Goal: Task Accomplishment & Management: Manage account settings

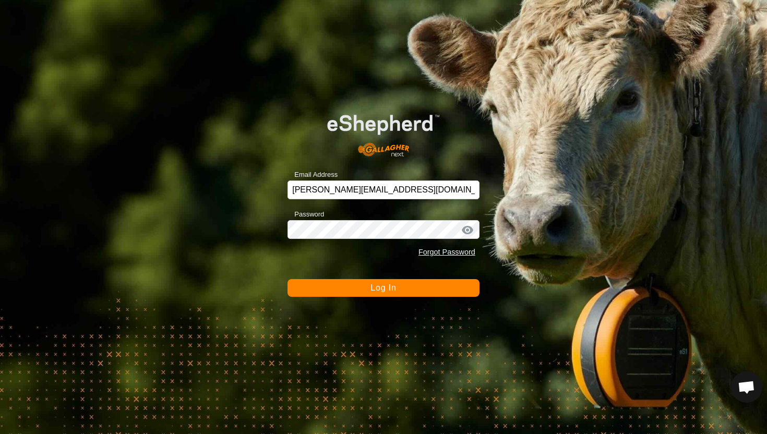
click at [399, 294] on button "Log In" at bounding box center [383, 288] width 192 height 18
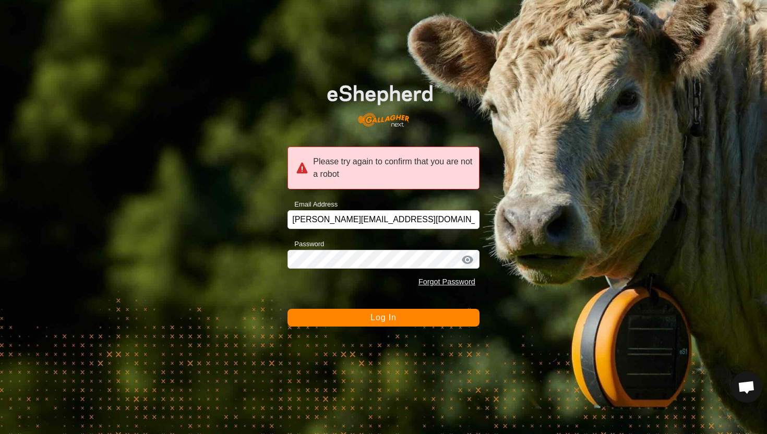
click at [393, 318] on span "Log In" at bounding box center [383, 317] width 26 height 9
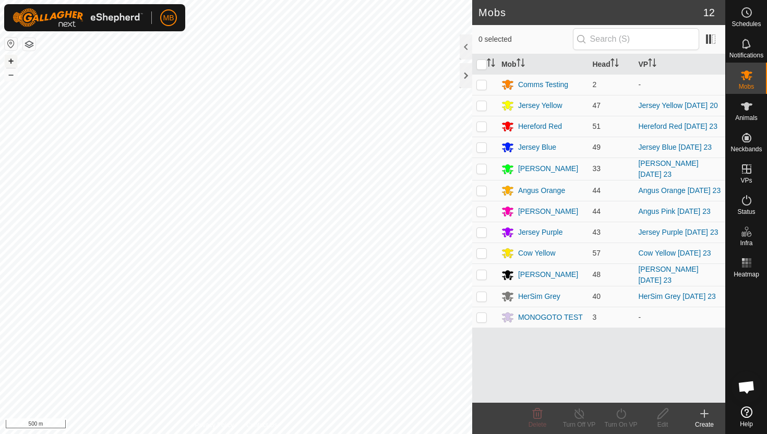
click at [10, 58] on button "+" at bounding box center [11, 61] width 13 height 13
click at [748, 105] on icon at bounding box center [745, 106] width 11 height 8
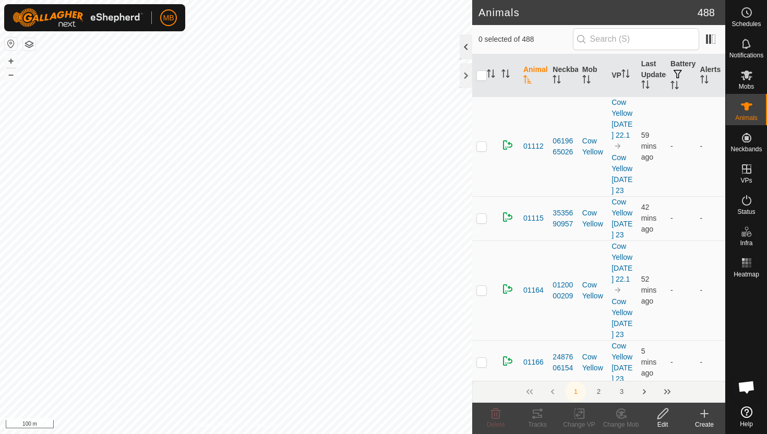
click at [465, 52] on div at bounding box center [465, 46] width 13 height 25
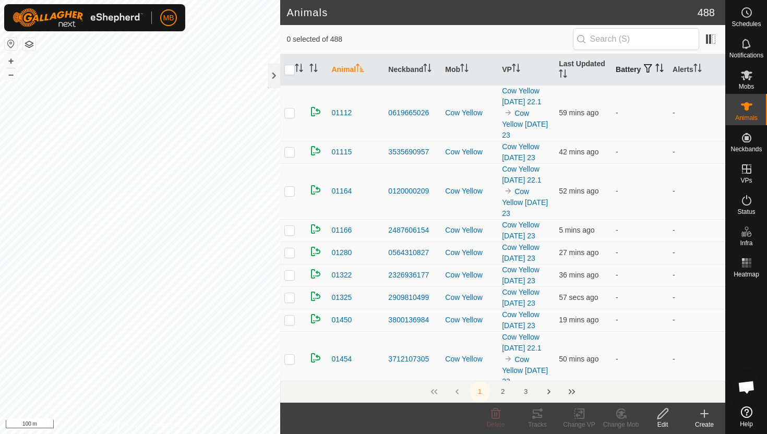
click at [657, 70] on icon "Activate to sort" at bounding box center [657, 68] width 1 height 8
click at [655, 70] on icon "Activate to sort" at bounding box center [659, 68] width 8 height 8
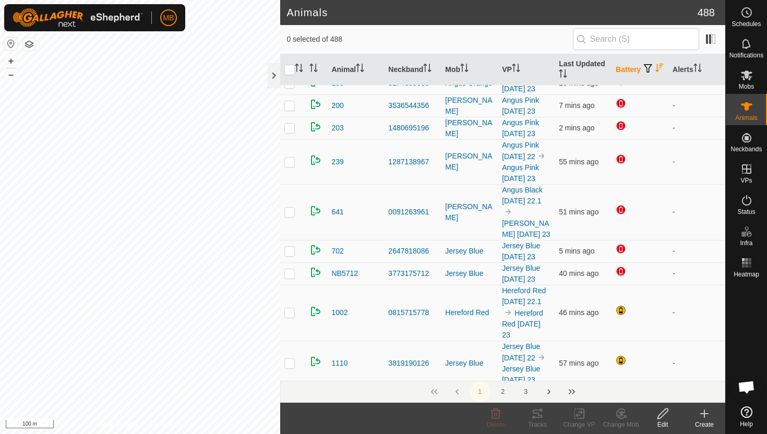
scroll to position [202, 0]
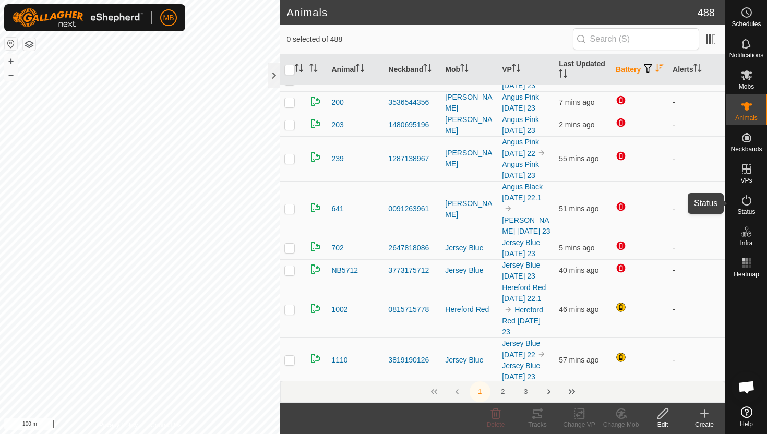
click at [746, 200] on icon at bounding box center [746, 200] width 13 height 13
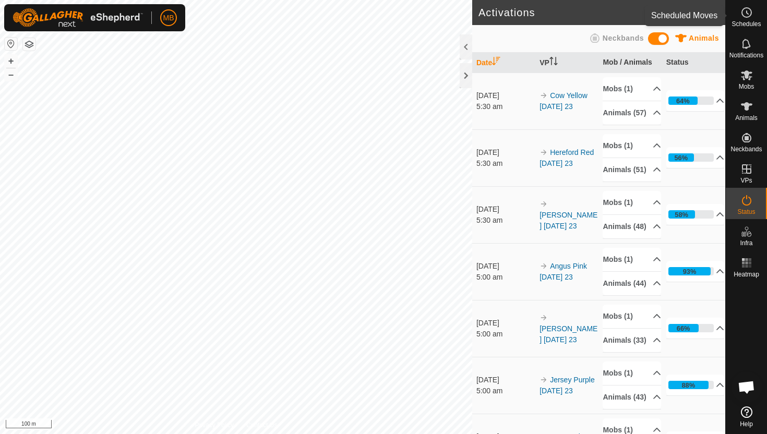
click at [747, 14] on icon at bounding box center [747, 12] width 2 height 3
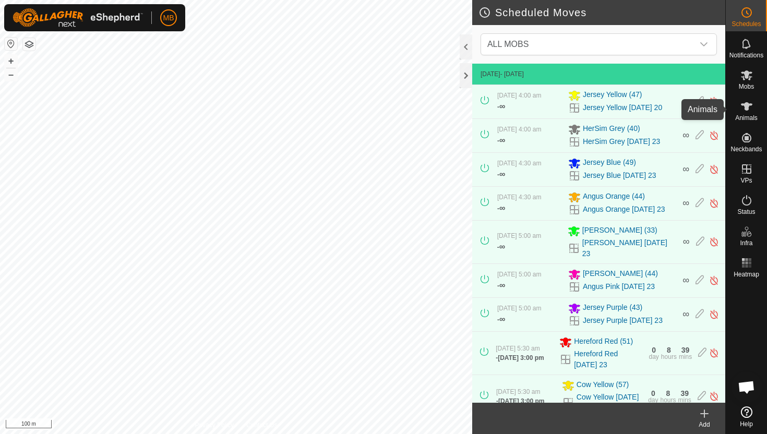
click at [746, 111] on icon at bounding box center [746, 106] width 13 height 13
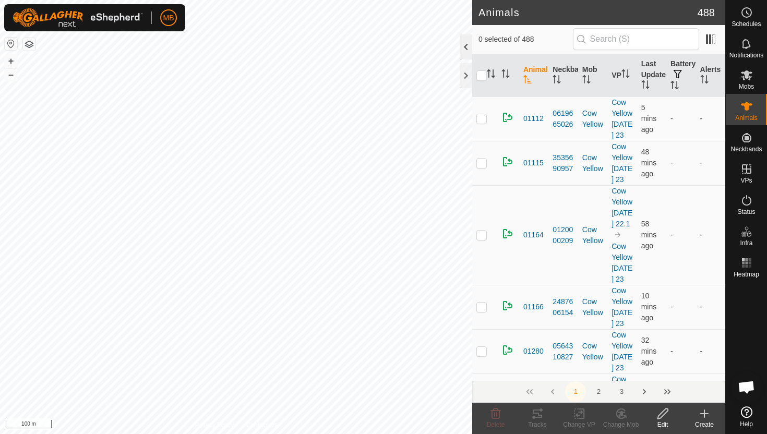
click at [467, 52] on div at bounding box center [465, 46] width 13 height 25
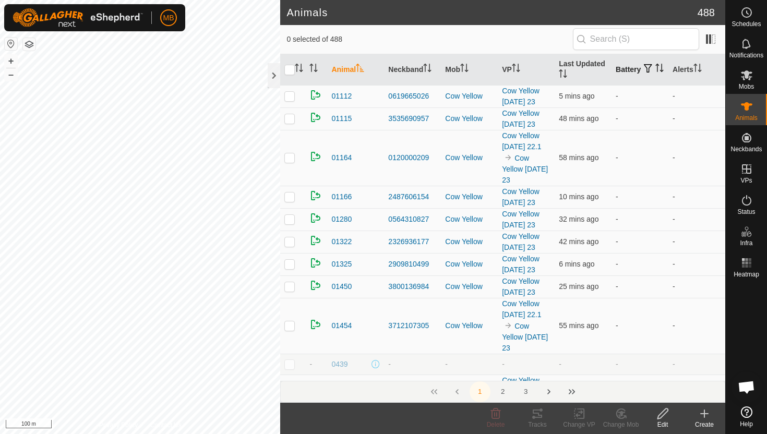
click at [655, 72] on icon "Activate to sort" at bounding box center [659, 68] width 8 height 8
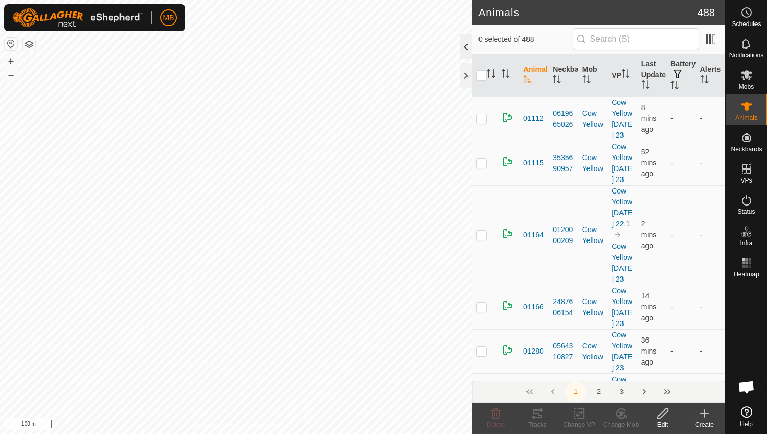
click at [468, 38] on div at bounding box center [465, 46] width 13 height 25
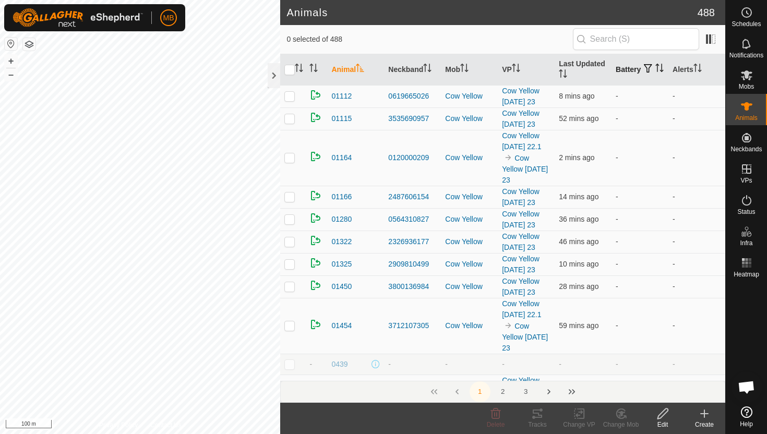
click at [655, 72] on icon "Activate to sort" at bounding box center [659, 68] width 8 height 8
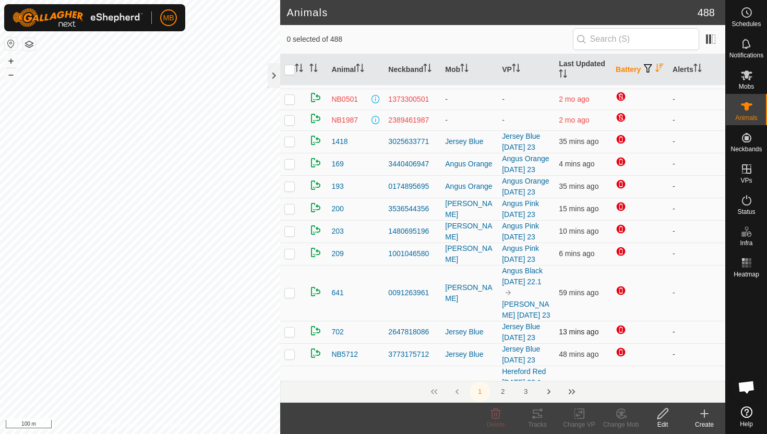
scroll to position [61, 0]
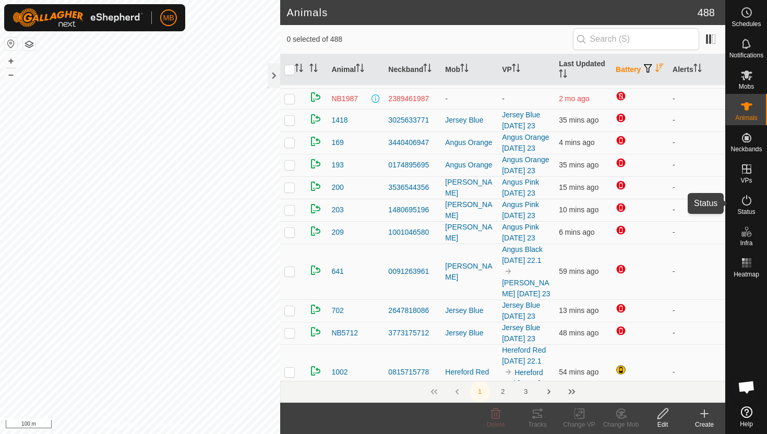
click at [746, 200] on icon at bounding box center [746, 200] width 13 height 13
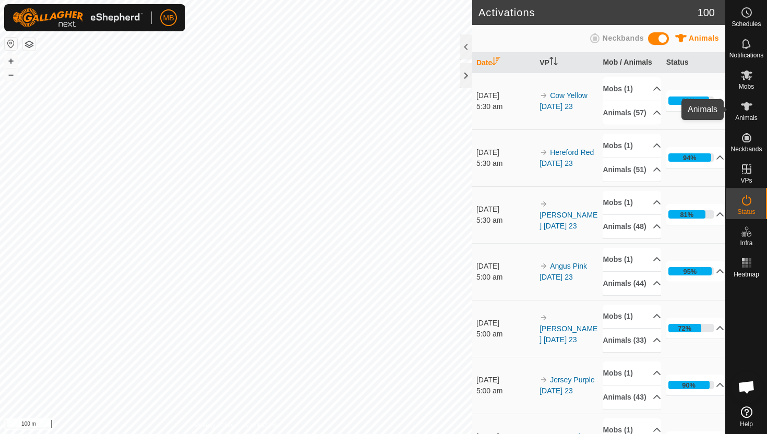
click at [747, 105] on icon at bounding box center [745, 106] width 11 height 8
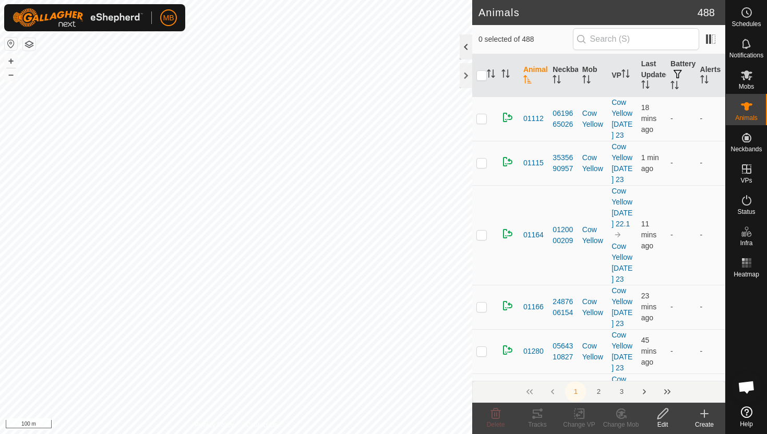
click at [463, 44] on div at bounding box center [465, 46] width 13 height 25
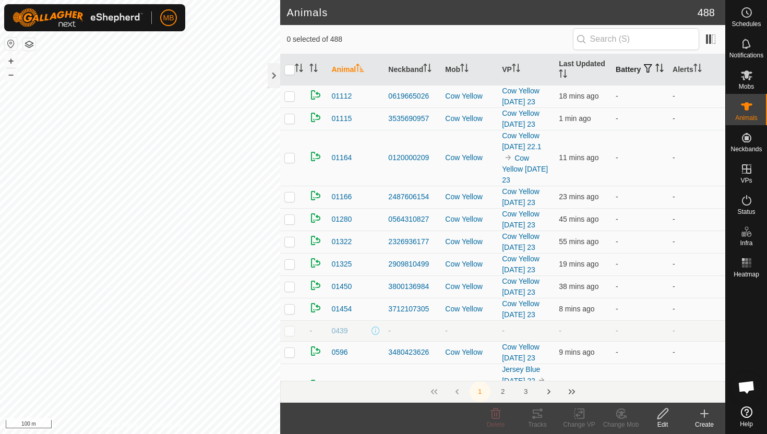
click at [655, 70] on icon "Activate to sort" at bounding box center [659, 68] width 8 height 8
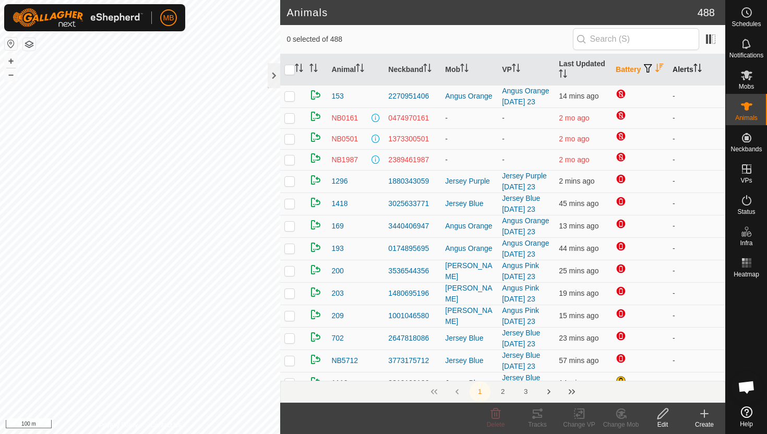
click at [699, 69] on icon "Activate to sort" at bounding box center [697, 68] width 8 height 8
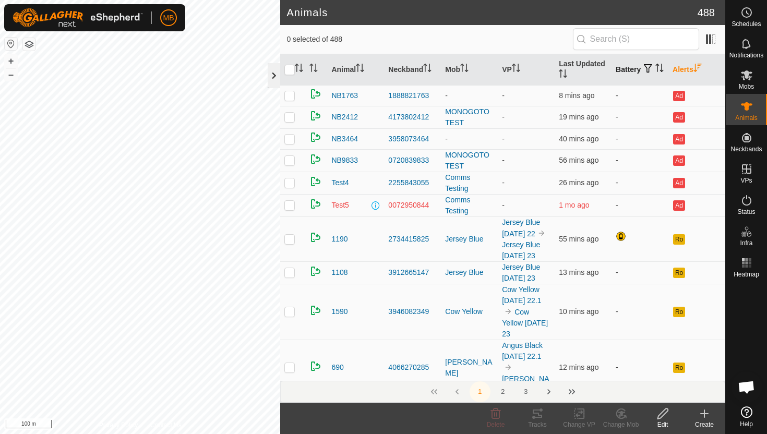
click at [271, 79] on div at bounding box center [274, 75] width 13 height 25
